Goal: Task Accomplishment & Management: Manage account settings

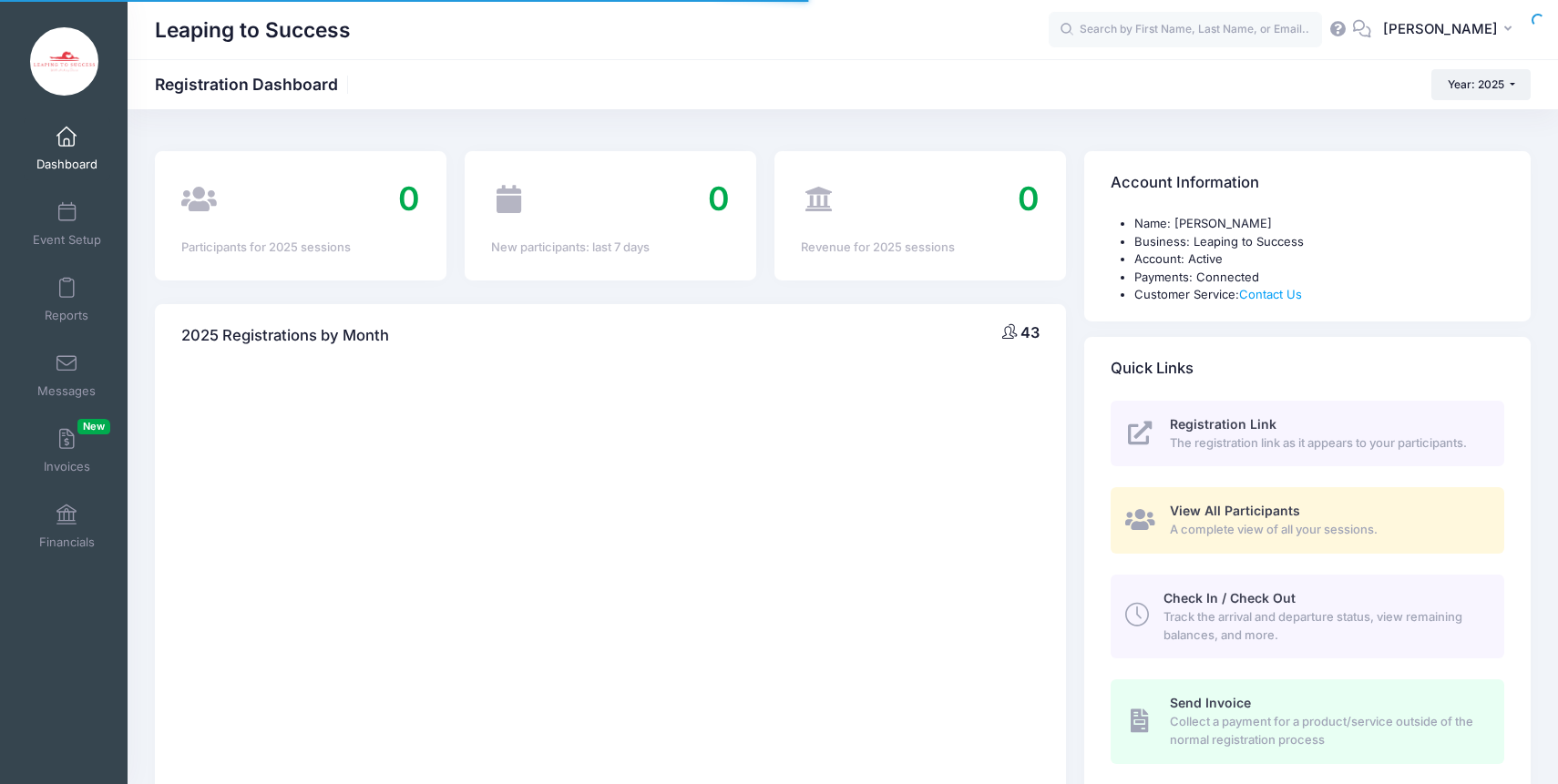
select select
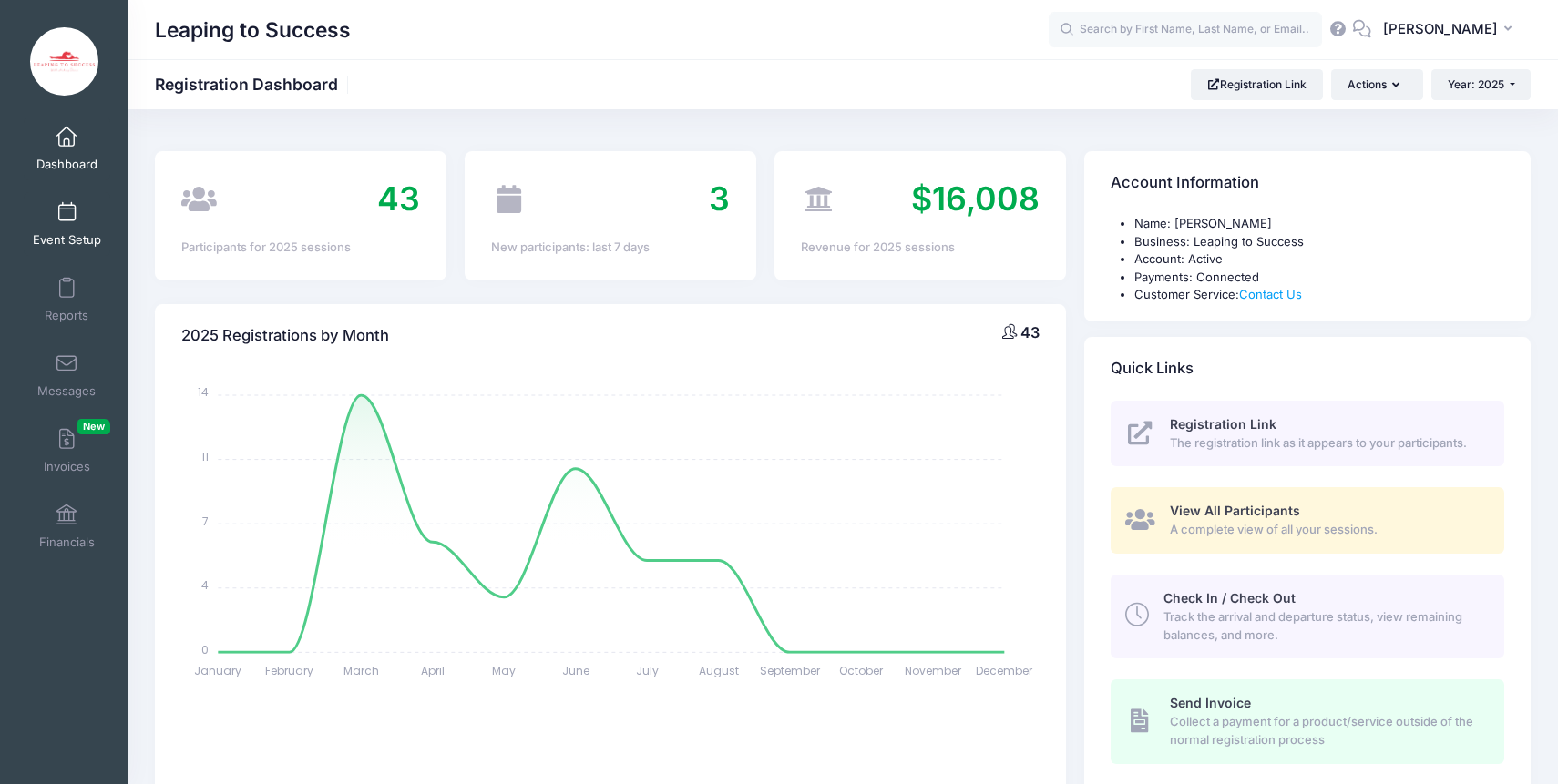
click at [73, 233] on span "Event Setup" at bounding box center [67, 240] width 69 height 16
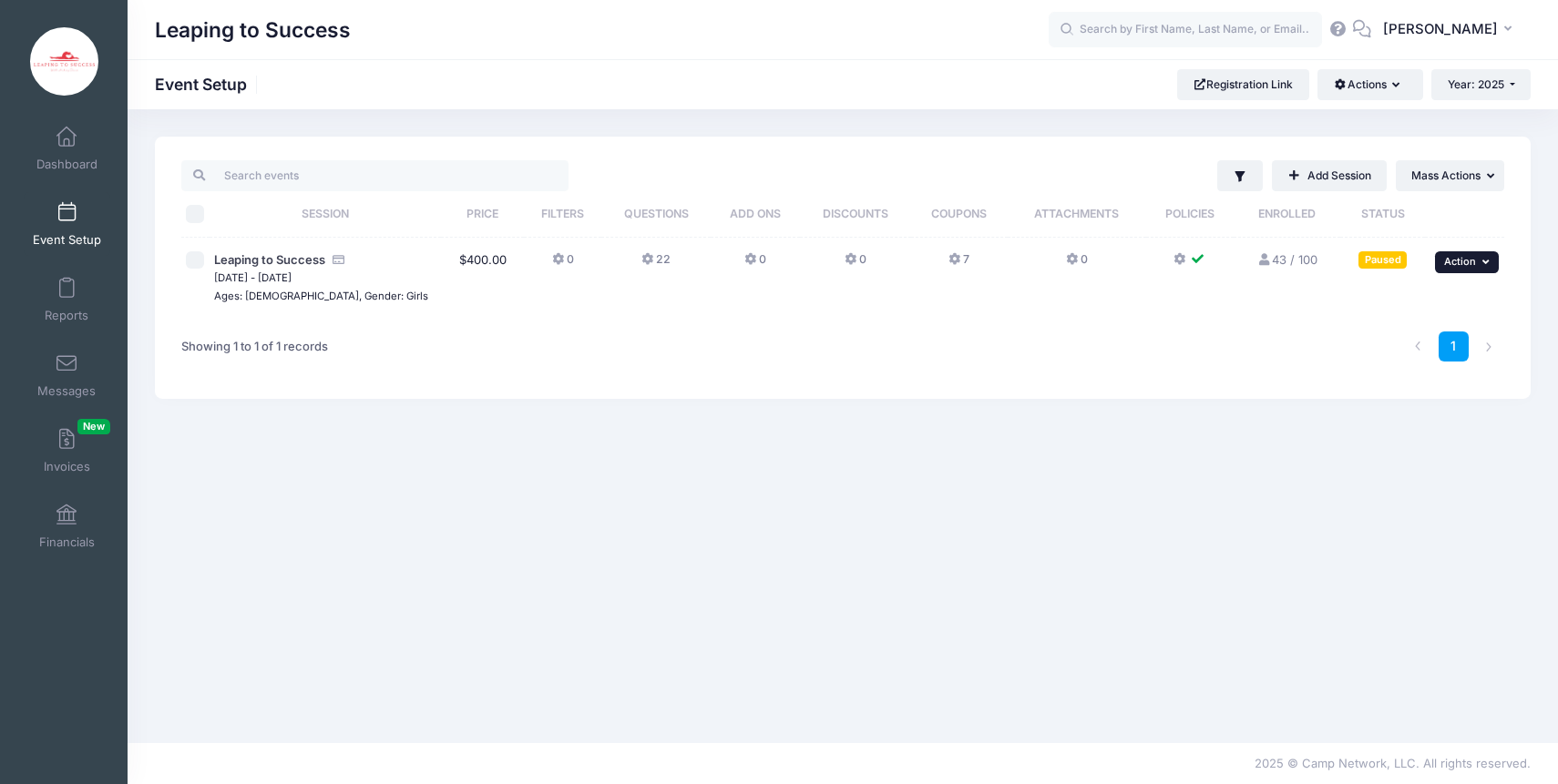
click at [1468, 256] on button "... Action" at bounding box center [1466, 262] width 64 height 22
click at [1390, 267] on div "Paused" at bounding box center [1382, 260] width 48 height 18
click at [1386, 261] on div "Paused" at bounding box center [1382, 260] width 48 height 18
click at [1471, 264] on span "Action" at bounding box center [1460, 261] width 32 height 13
click at [1411, 339] on link "Edit Session" at bounding box center [1407, 336] width 165 height 34
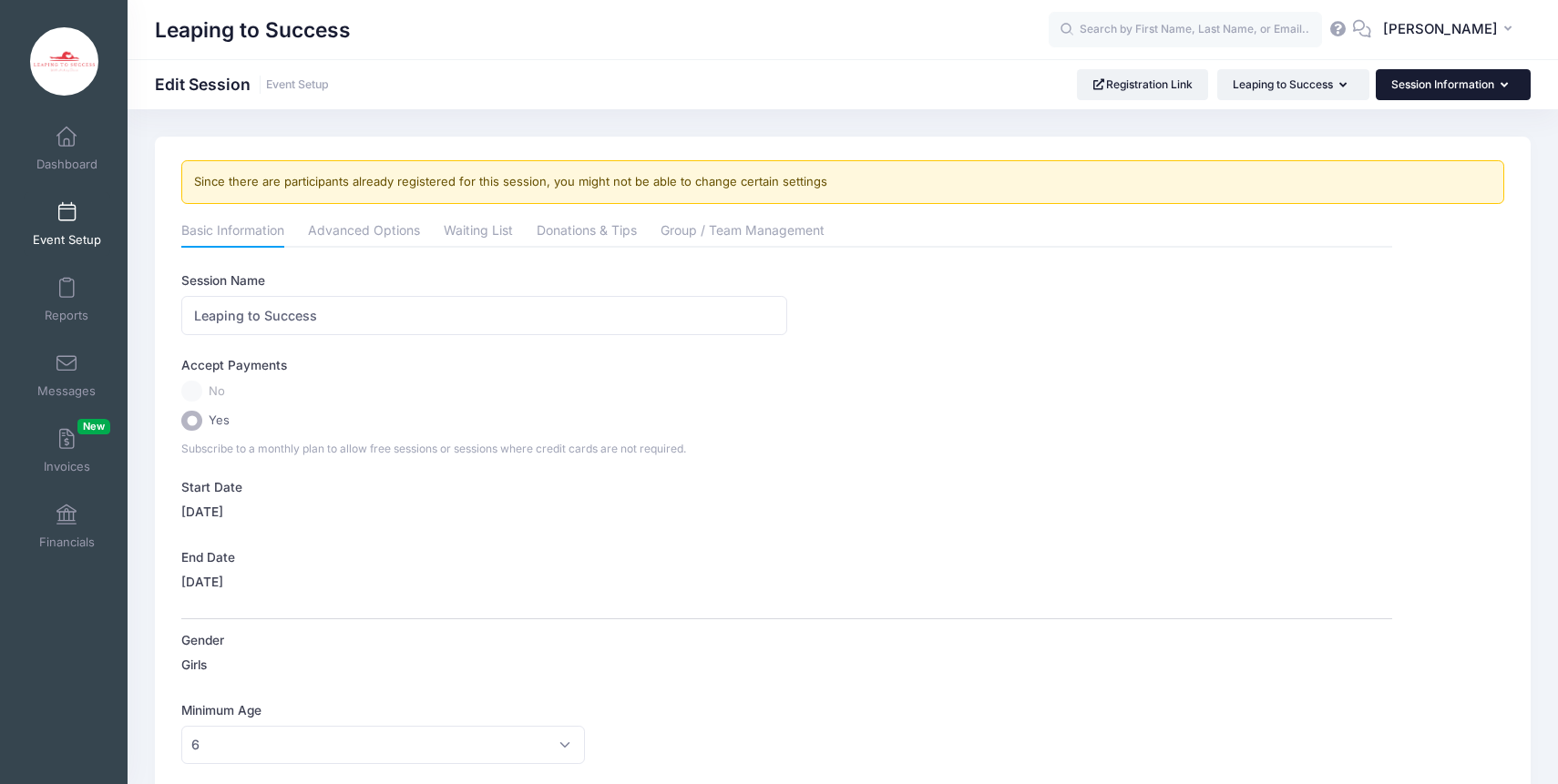
click at [1458, 85] on button "Session Information" at bounding box center [1453, 85] width 155 height 31
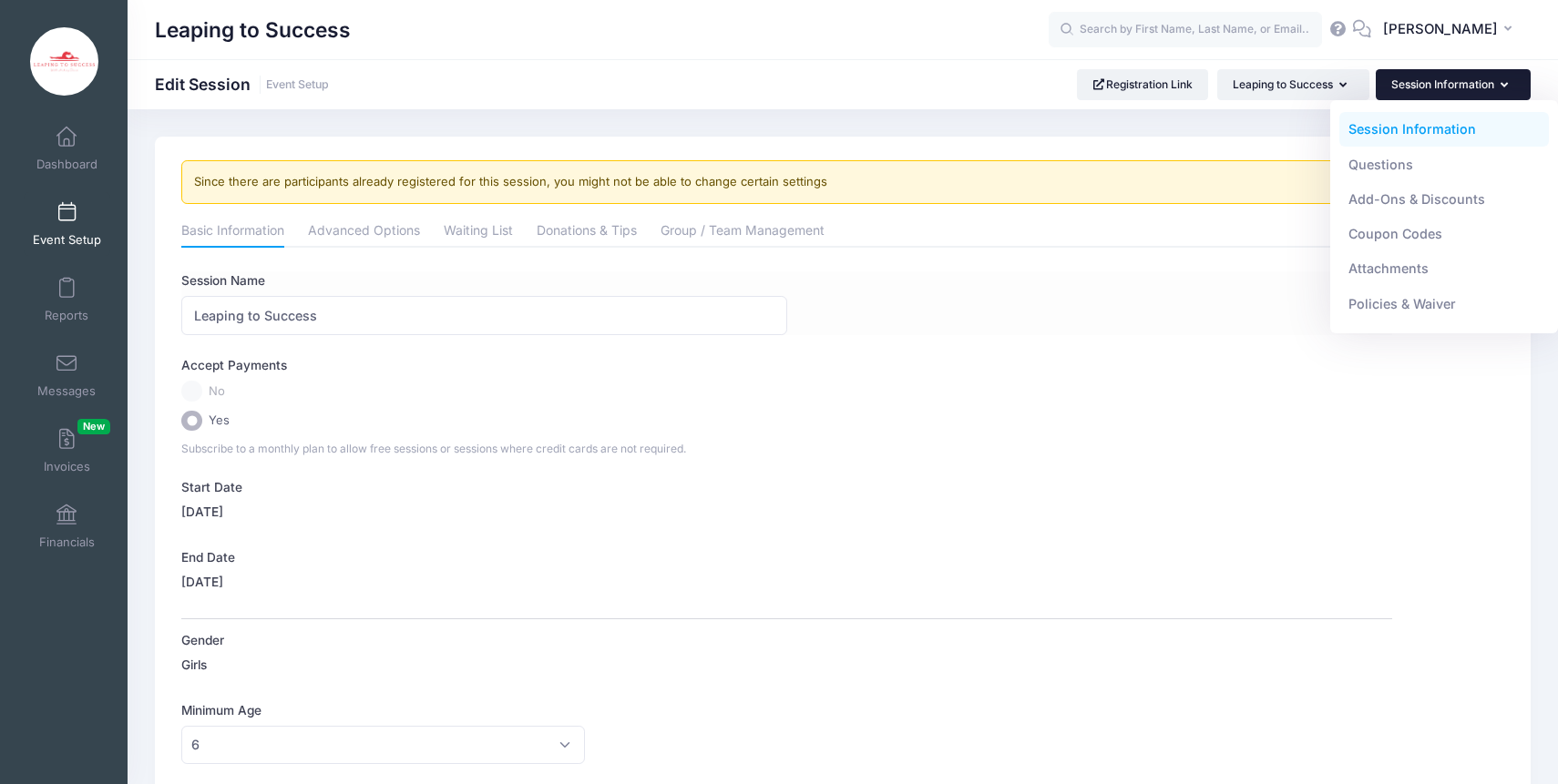
click at [919, 325] on div "Session Name Leaping to Success" at bounding box center [786, 303] width 1211 height 64
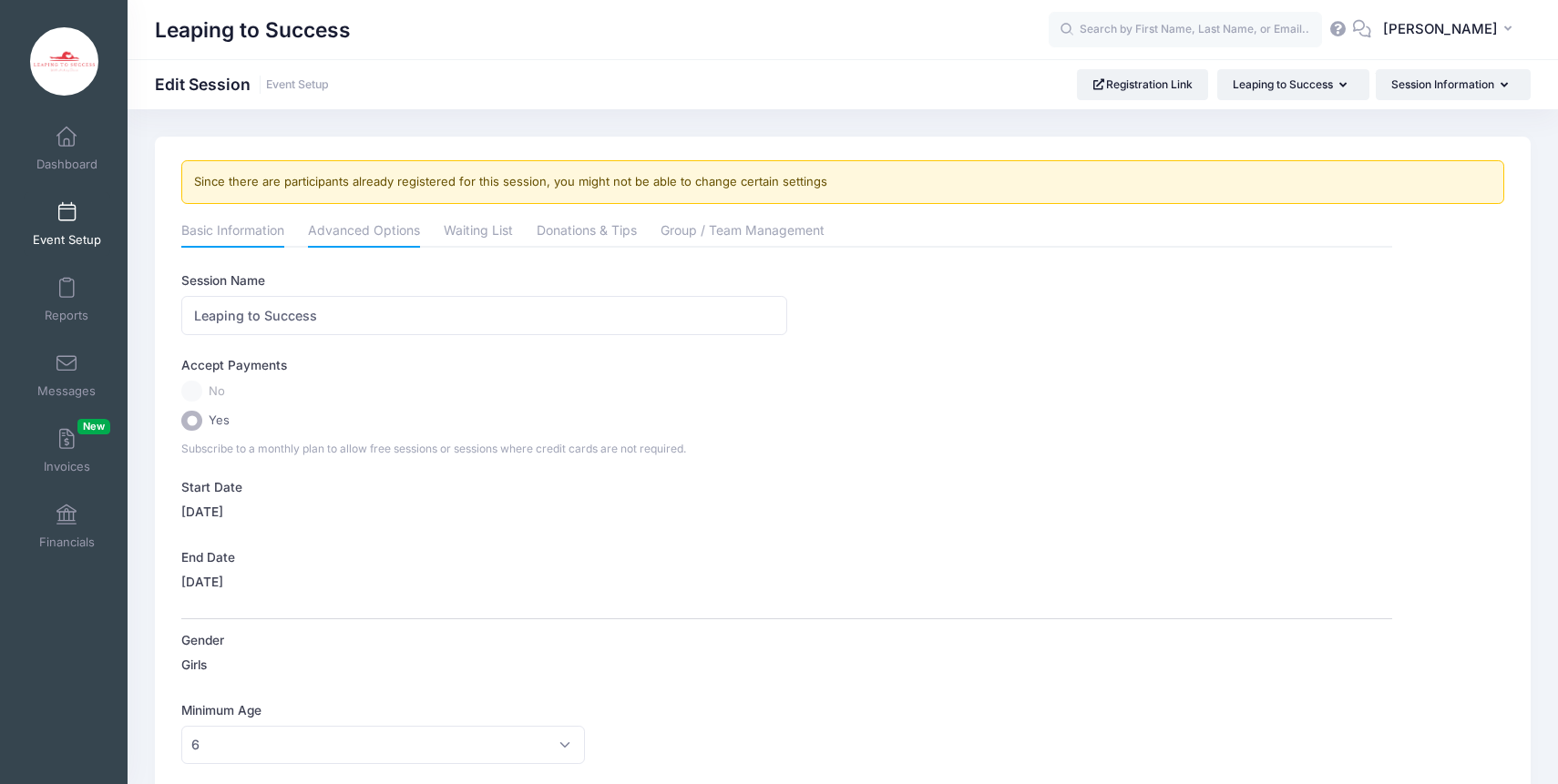
click at [359, 220] on link "Advanced Options" at bounding box center [364, 231] width 112 height 32
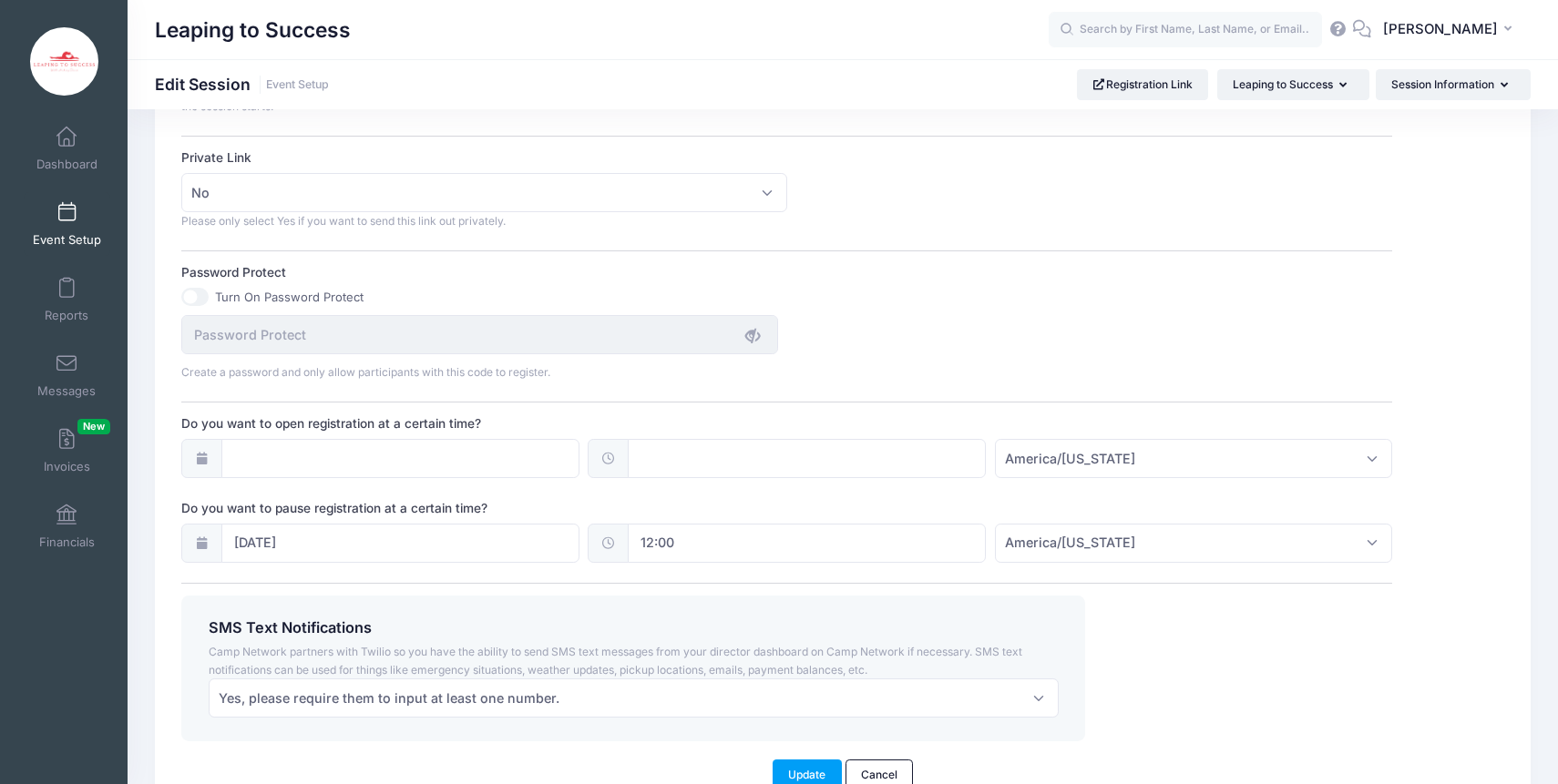
scroll to position [1137, 0]
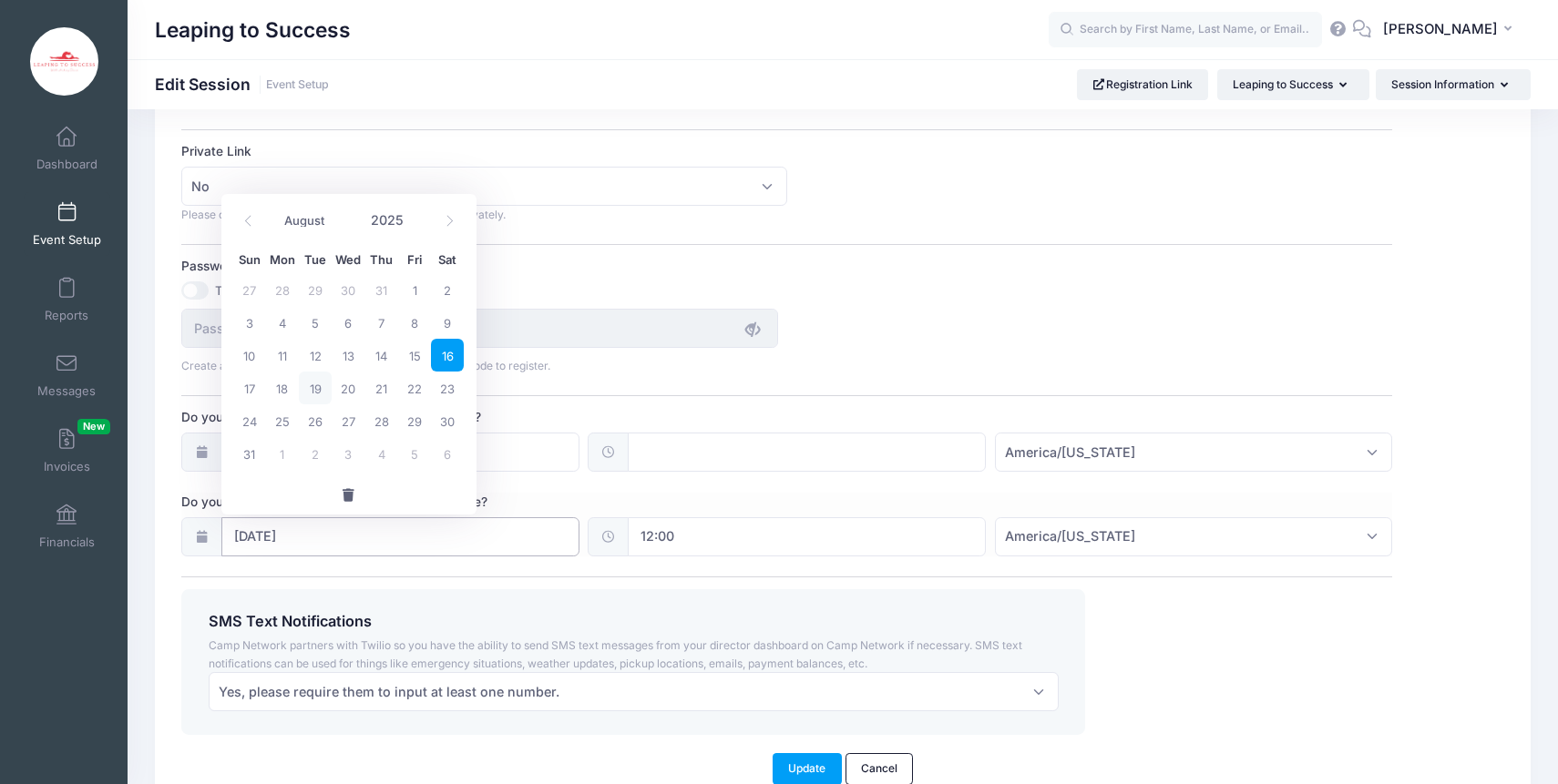
click at [341, 538] on input "08/16/2025" at bounding box center [400, 537] width 358 height 39
click at [351, 488] on button "button" at bounding box center [349, 495] width 255 height 39
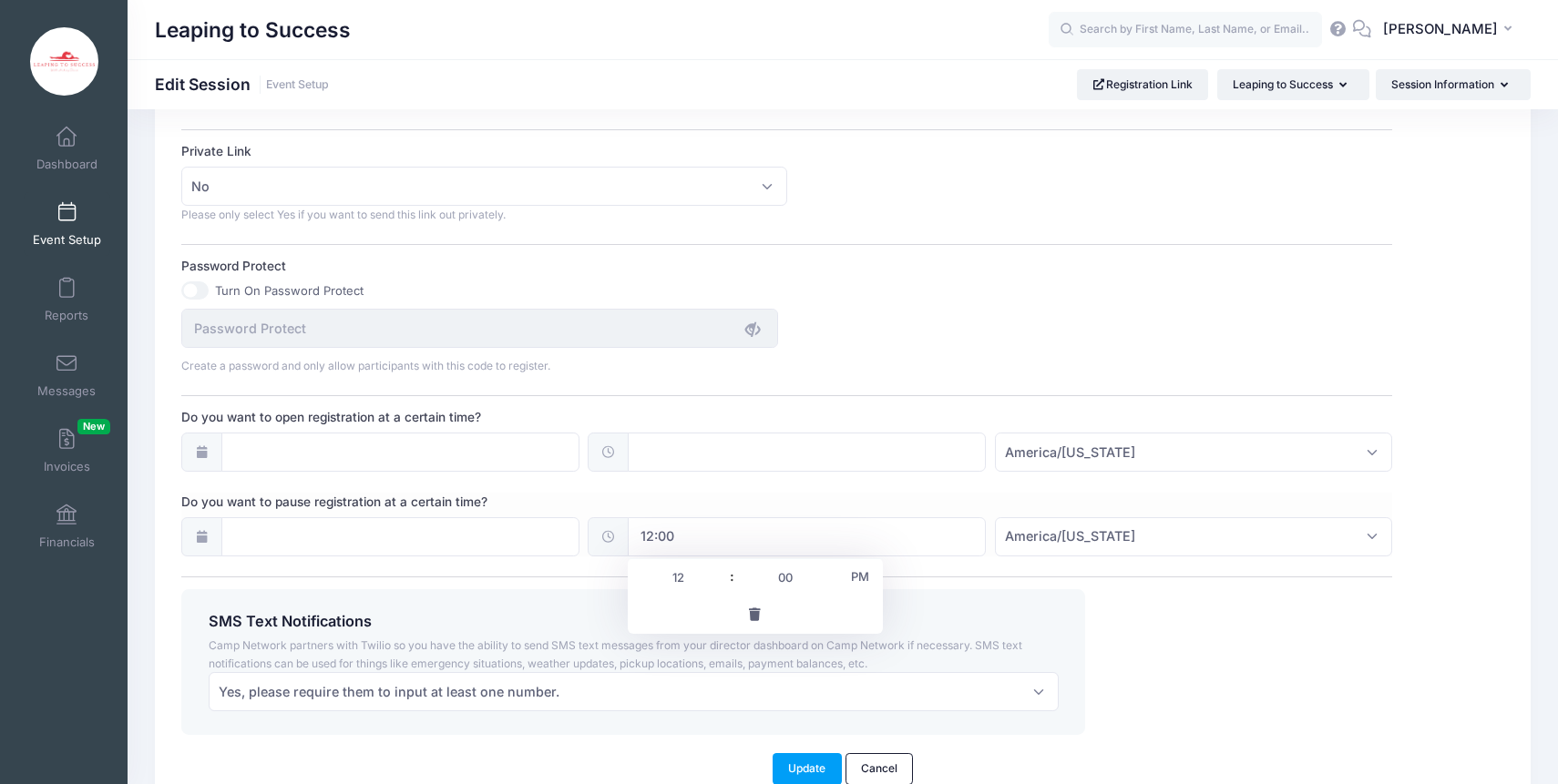
click at [687, 533] on input "12:00" at bounding box center [806, 537] width 358 height 39
click at [758, 614] on span "button" at bounding box center [755, 614] width 17 height 13
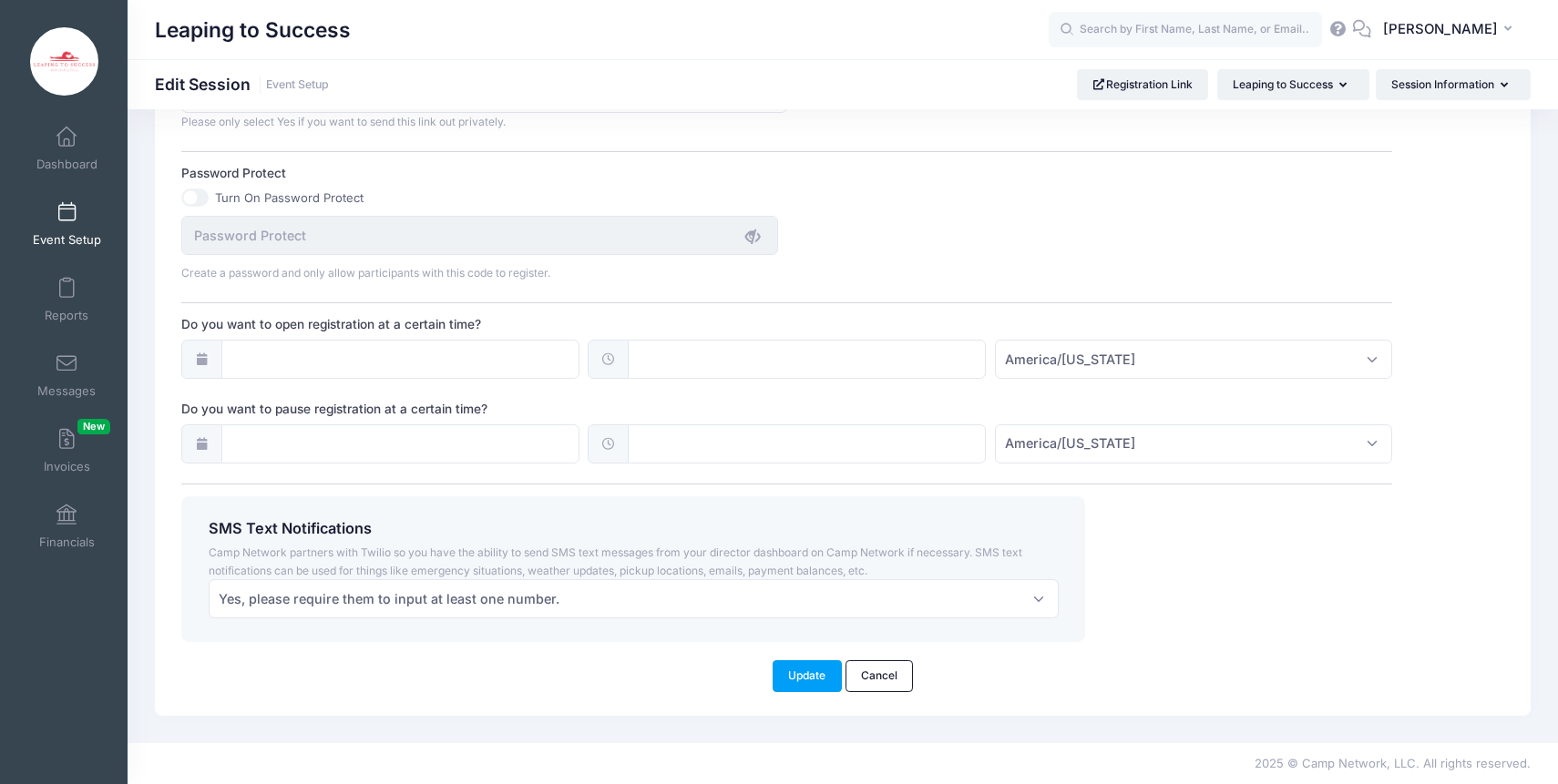
scroll to position [1229, 0]
click at [797, 685] on button "Update" at bounding box center [807, 677] width 70 height 31
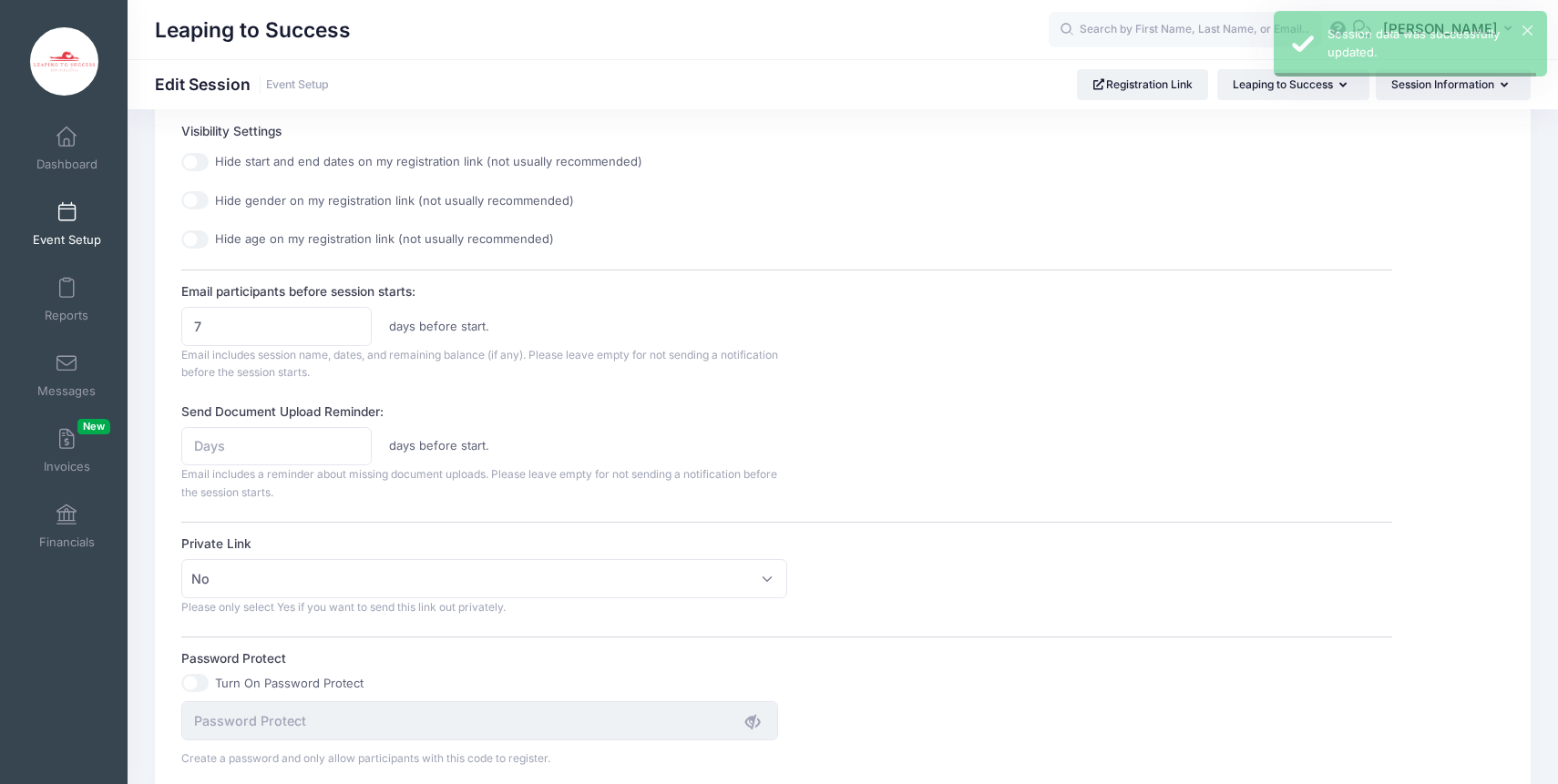
scroll to position [0, 0]
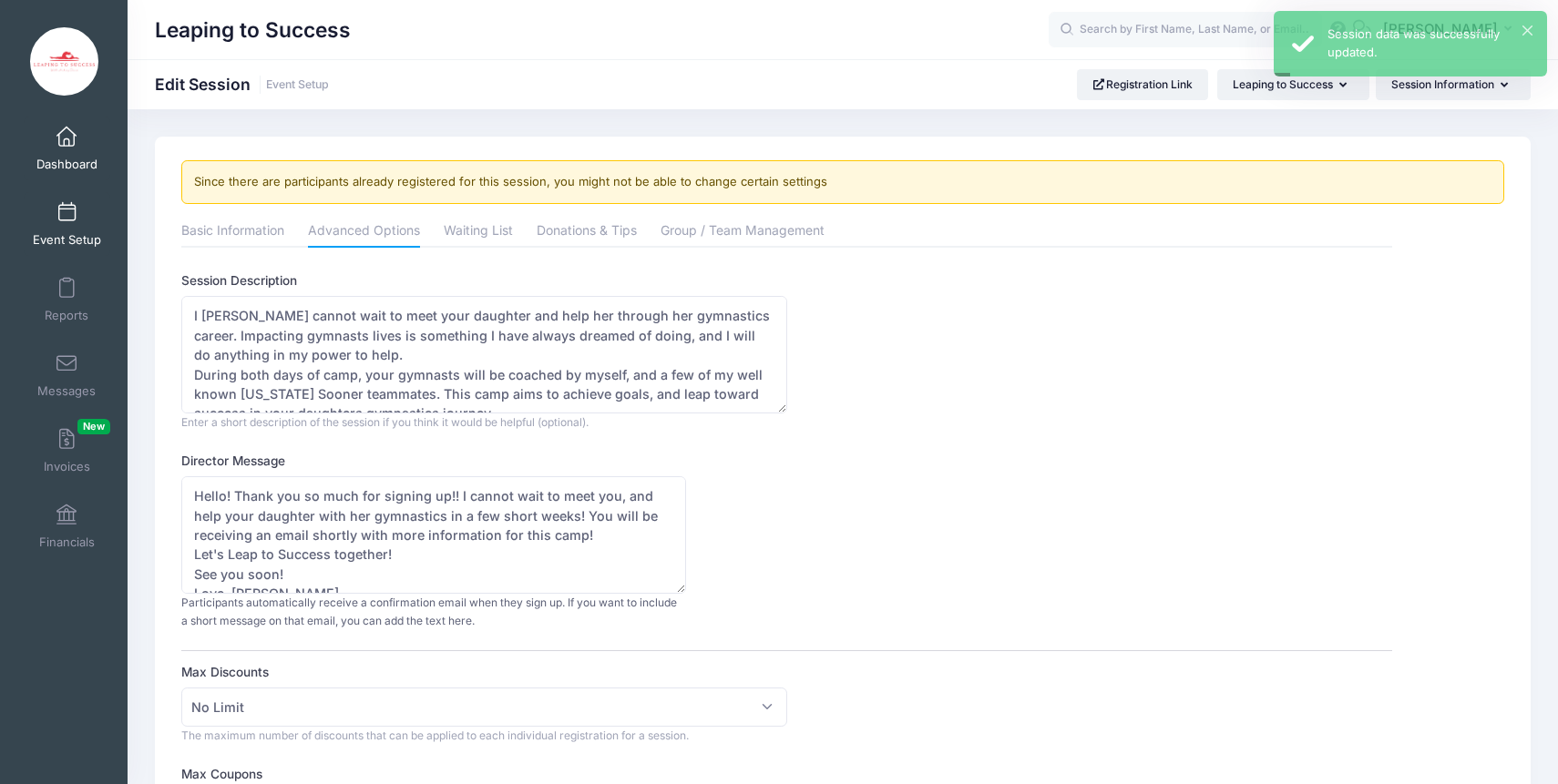
click at [64, 152] on link "Dashboard" at bounding box center [67, 148] width 86 height 64
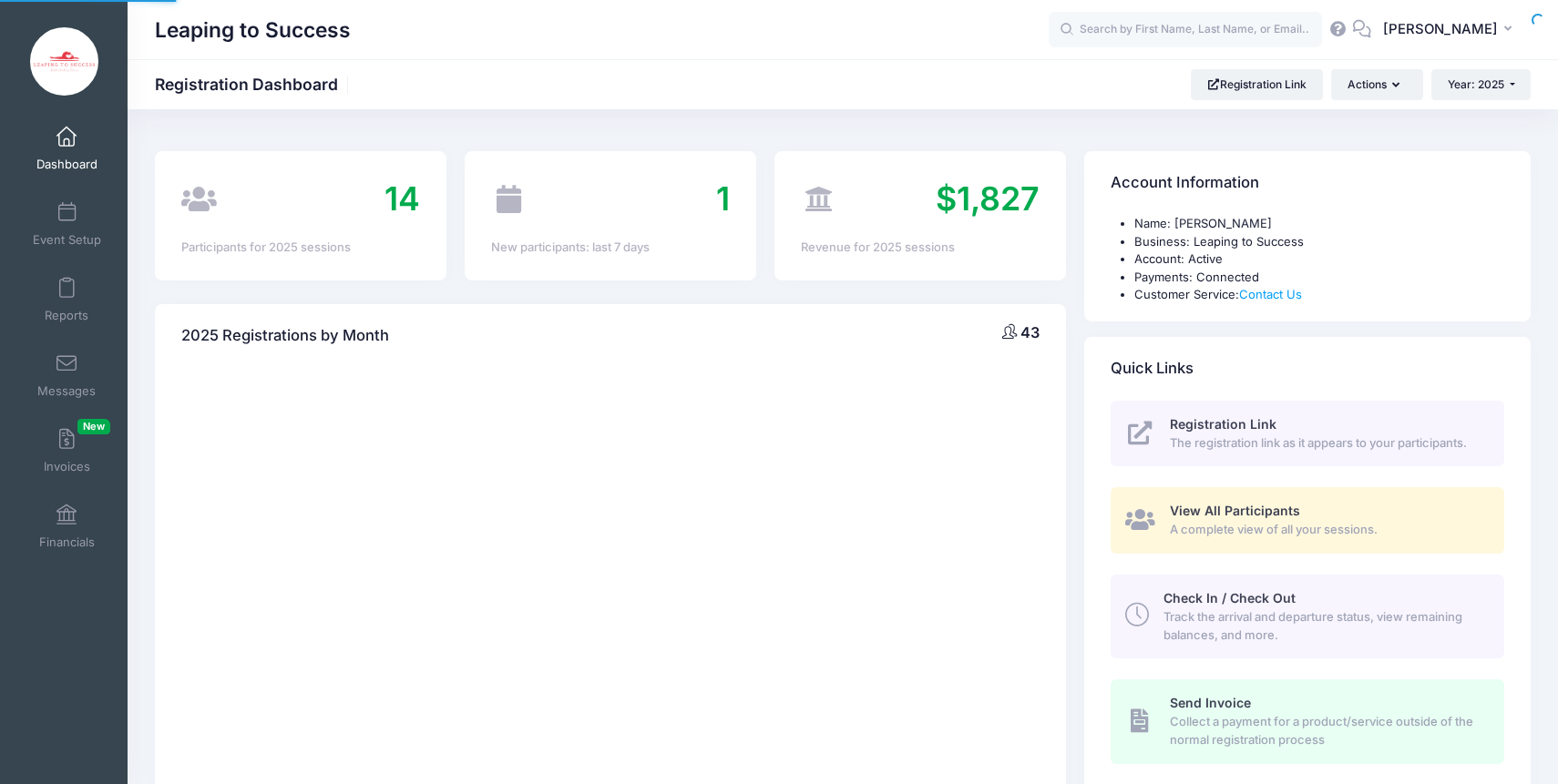
select select
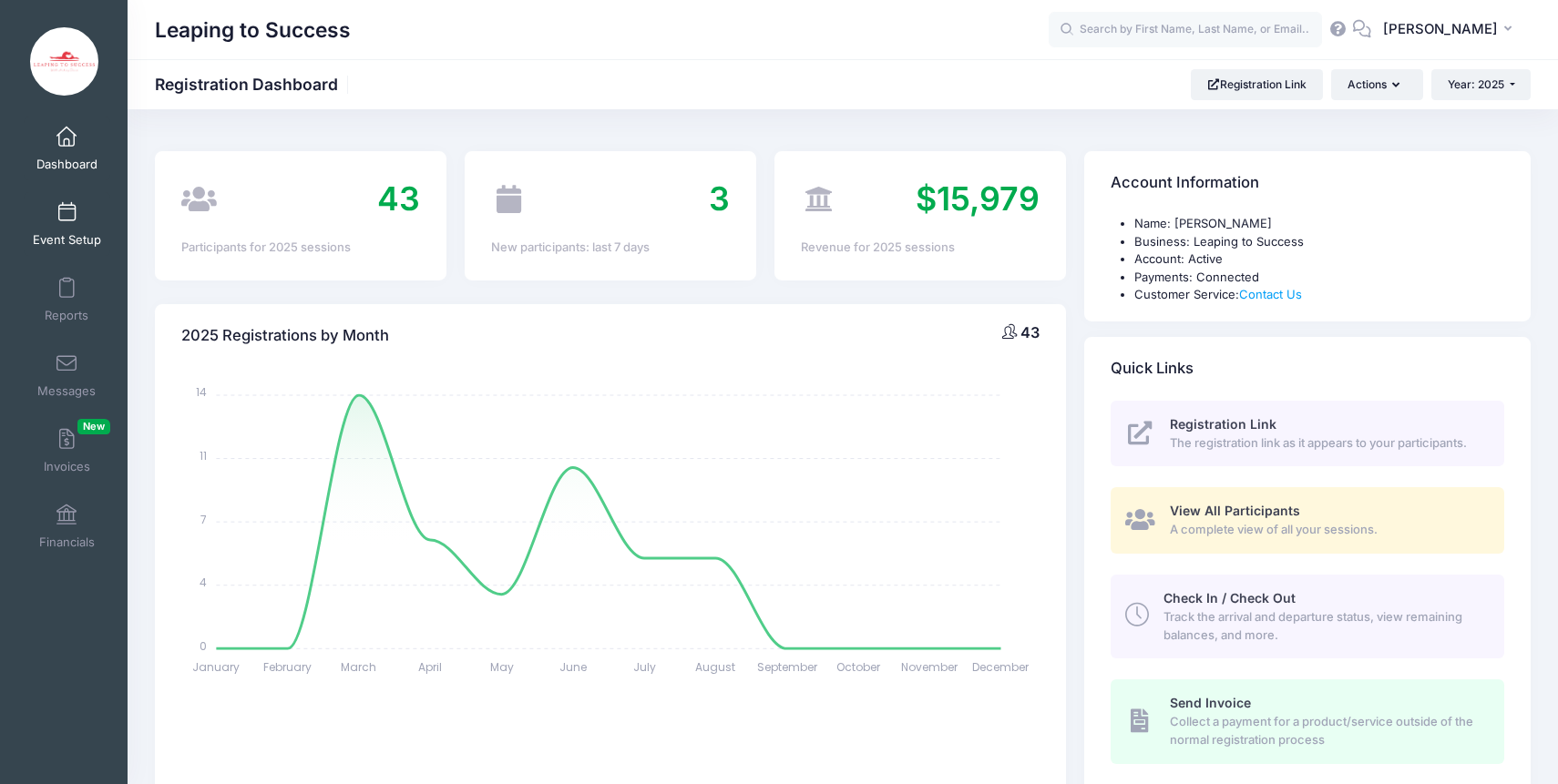
click at [71, 232] on span "Event Setup" at bounding box center [67, 240] width 69 height 16
